Goal: Find specific page/section: Find specific page/section

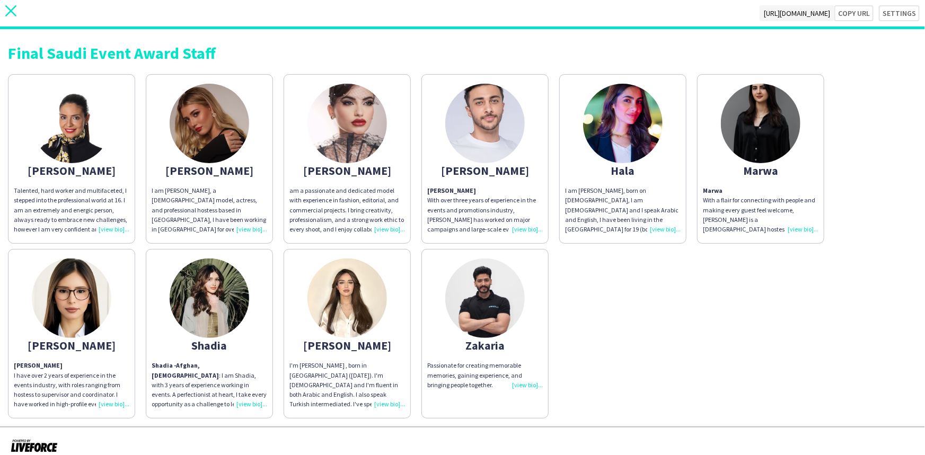
click at [11, 6] on icon "close" at bounding box center [10, 10] width 11 height 11
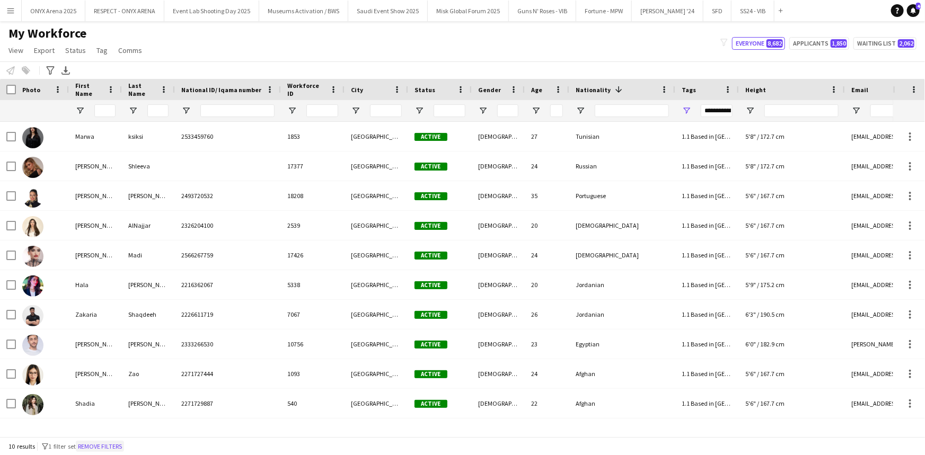
click at [124, 445] on button "Remove filters" at bounding box center [100, 447] width 48 height 12
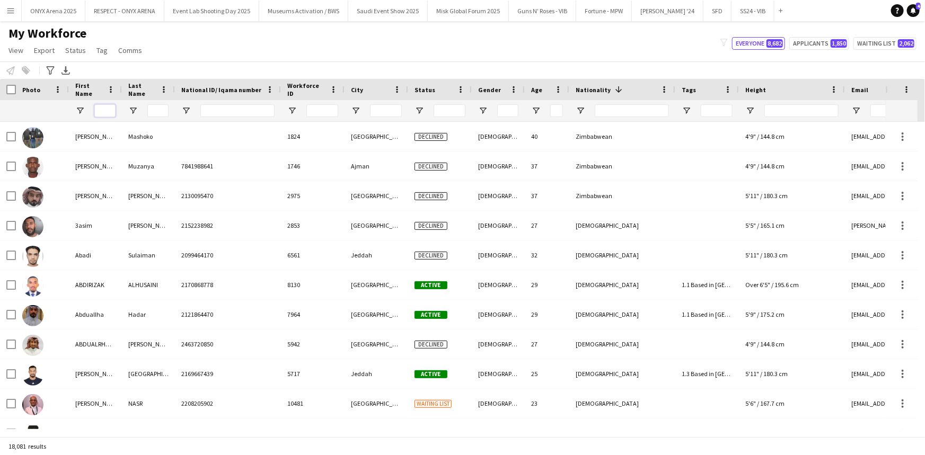
click at [103, 109] on input "First Name Filter Input" at bounding box center [104, 110] width 21 height 13
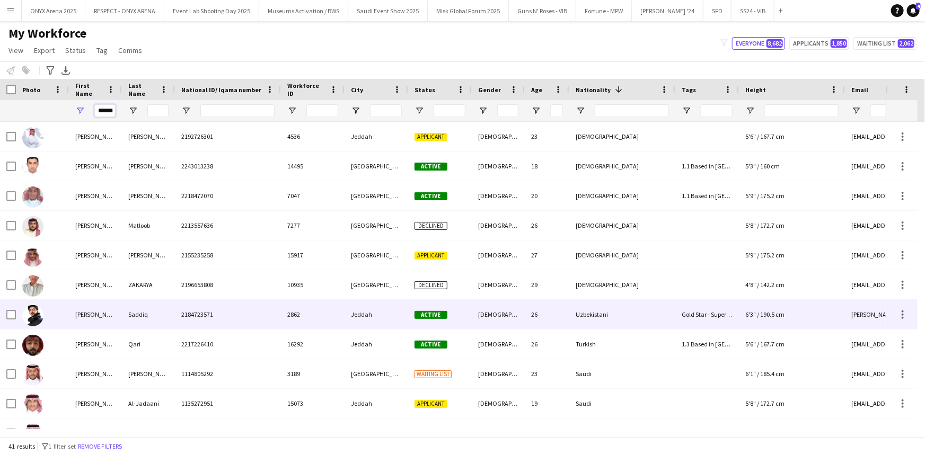
type input "******"
click at [67, 306] on div at bounding box center [42, 314] width 53 height 29
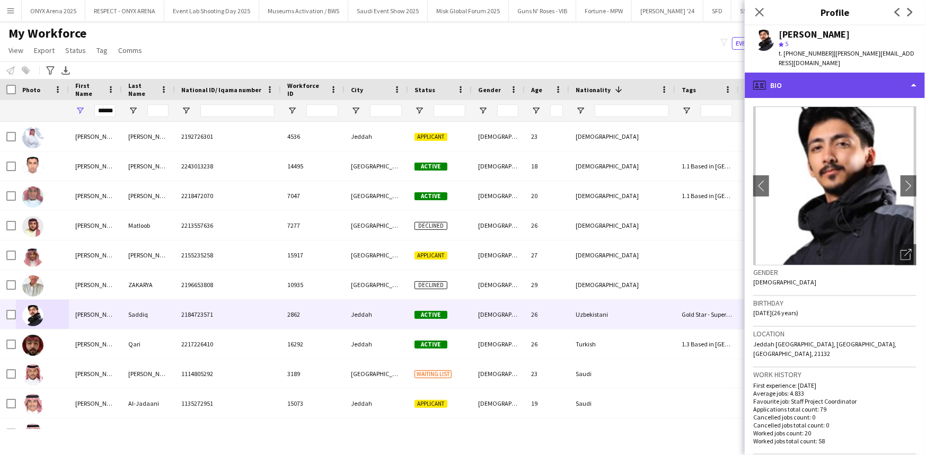
click at [791, 73] on div "profile Bio" at bounding box center [835, 85] width 180 height 25
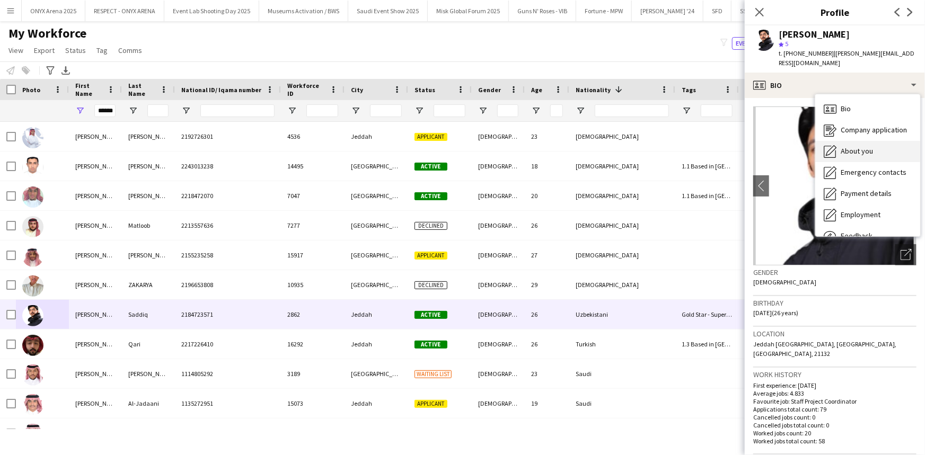
click at [852, 141] on div "About you About you" at bounding box center [867, 151] width 105 height 21
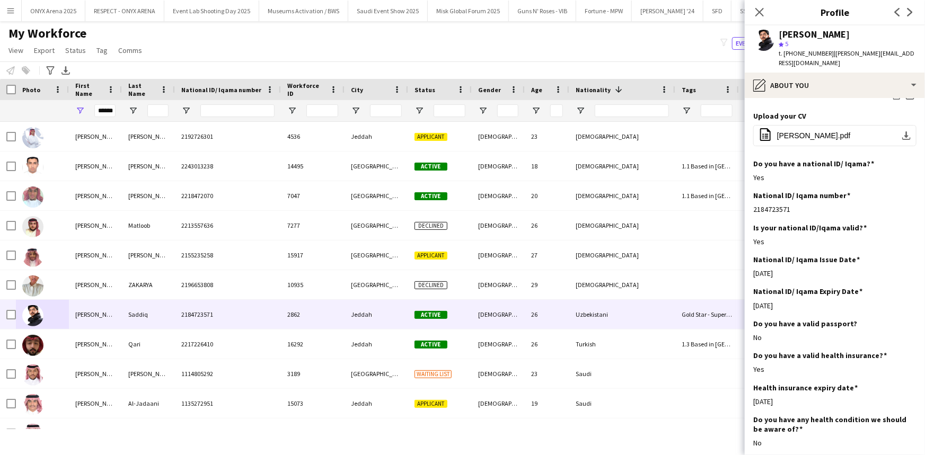
scroll to position [289, 0]
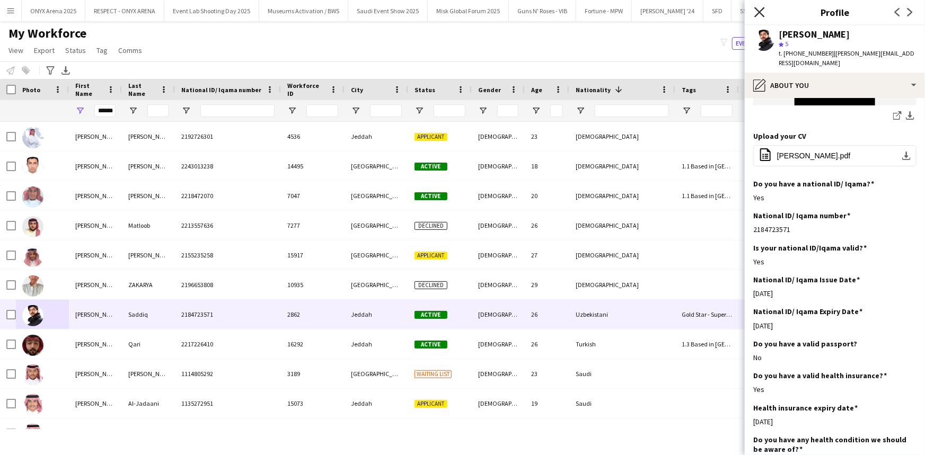
click at [757, 15] on icon at bounding box center [759, 12] width 10 height 10
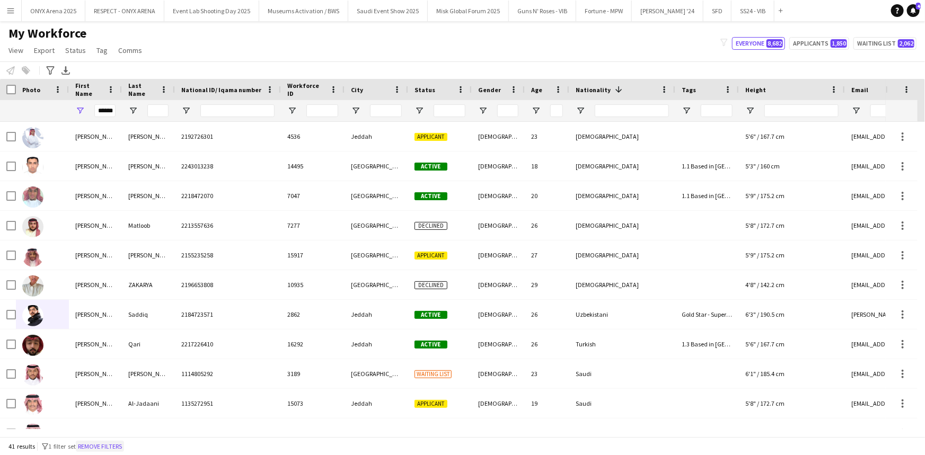
click at [124, 445] on button "Remove filters" at bounding box center [100, 447] width 48 height 12
